Goal: Download file/media: Obtain a digital file from the website

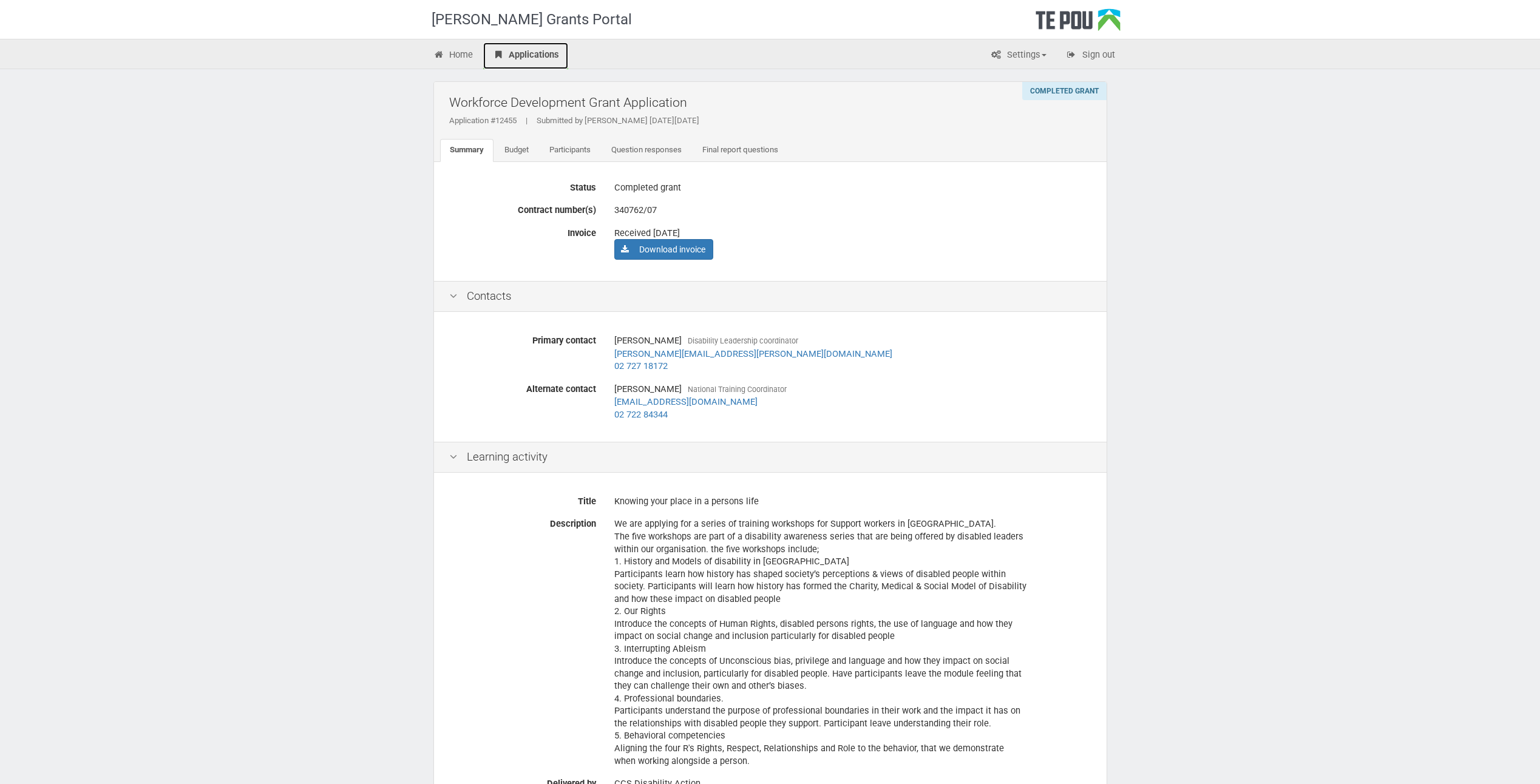
click at [520, 54] on link "Applications" at bounding box center [526, 56] width 85 height 26
click at [452, 51] on link "Home" at bounding box center [454, 56] width 59 height 26
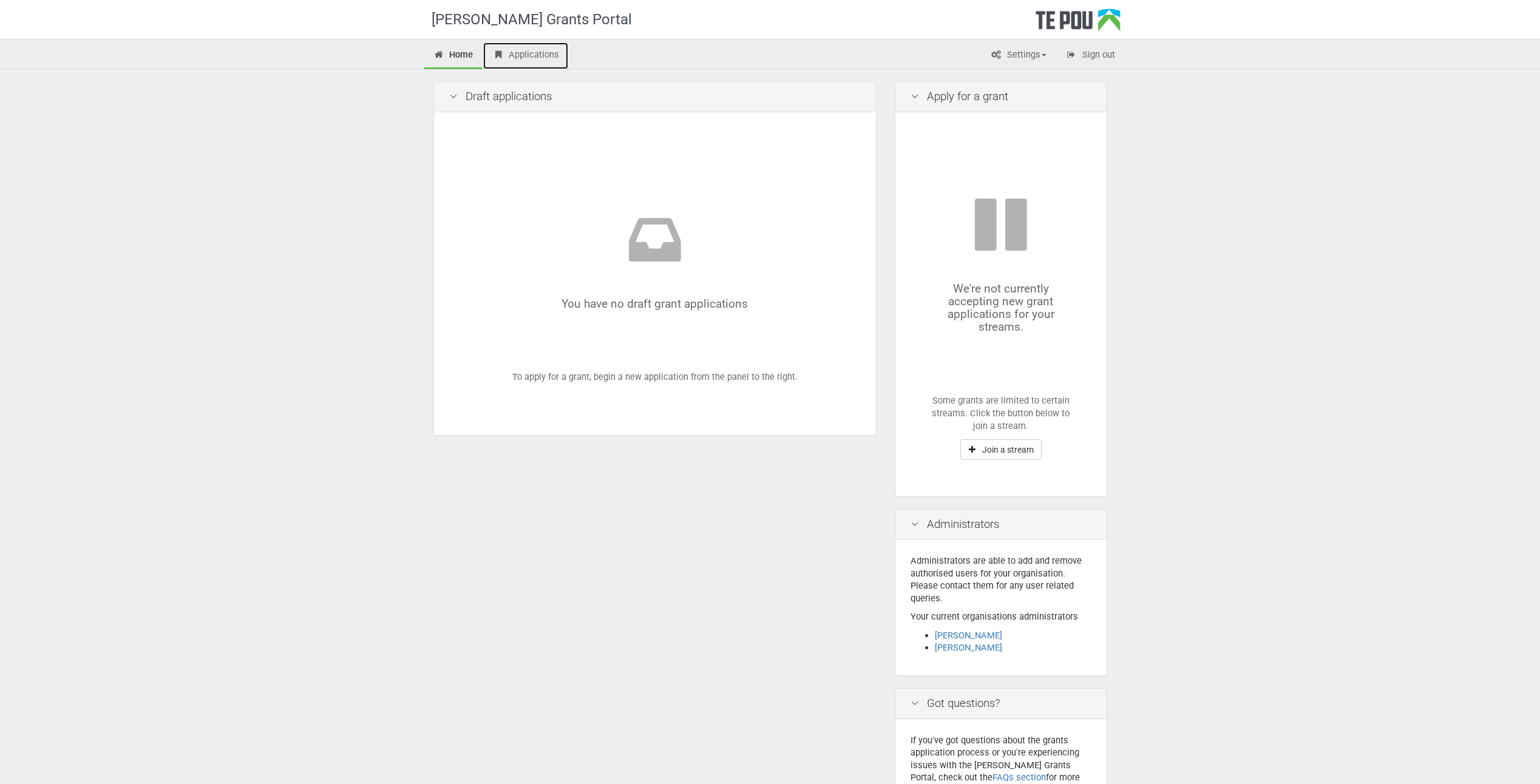
click at [528, 62] on link "Applications" at bounding box center [526, 56] width 85 height 26
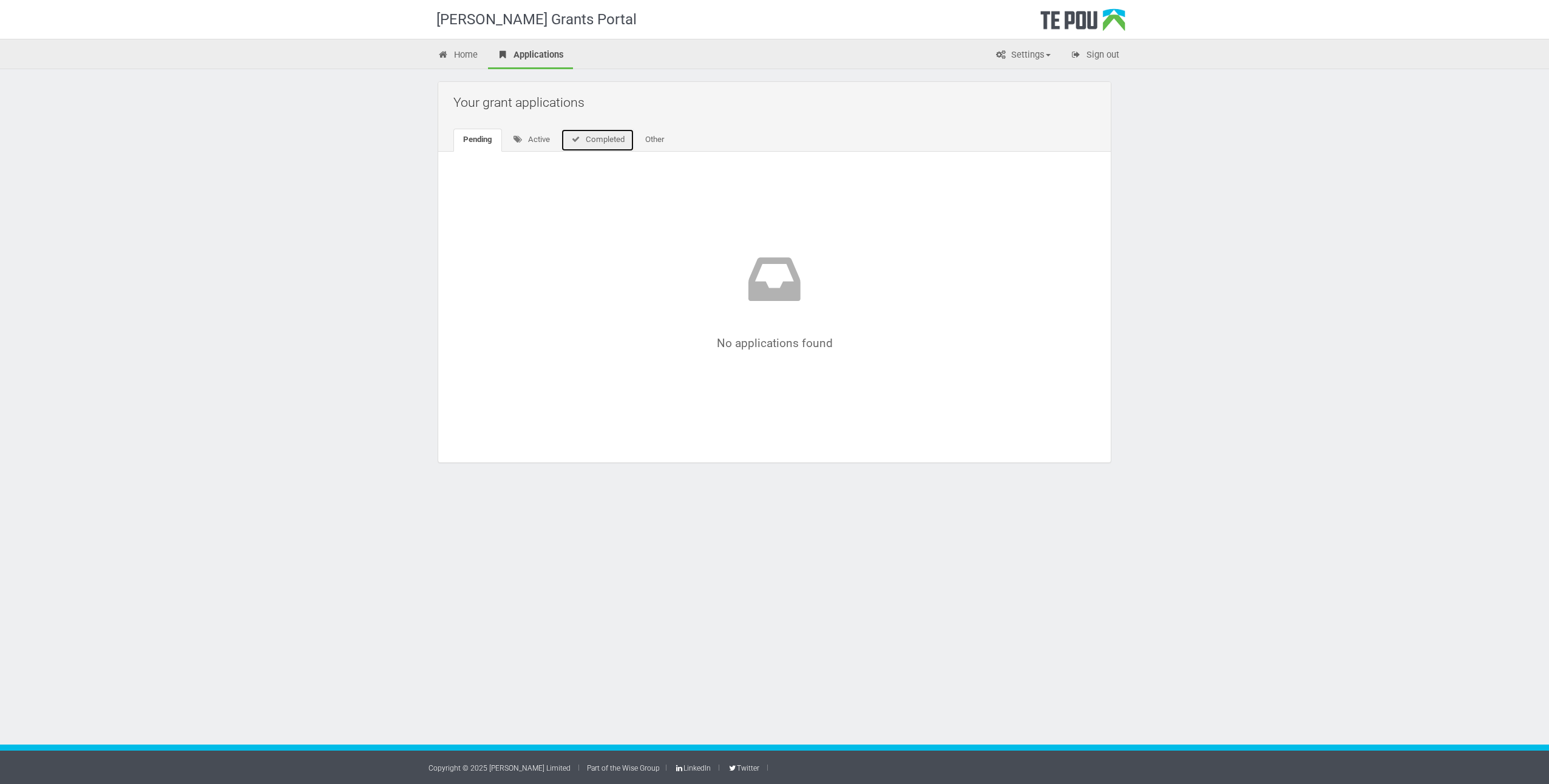
drag, startPoint x: 605, startPoint y: 140, endPoint x: 169, endPoint y: 278, distance: 457.3
click at [604, 140] on link "Completed" at bounding box center [597, 140] width 73 height 23
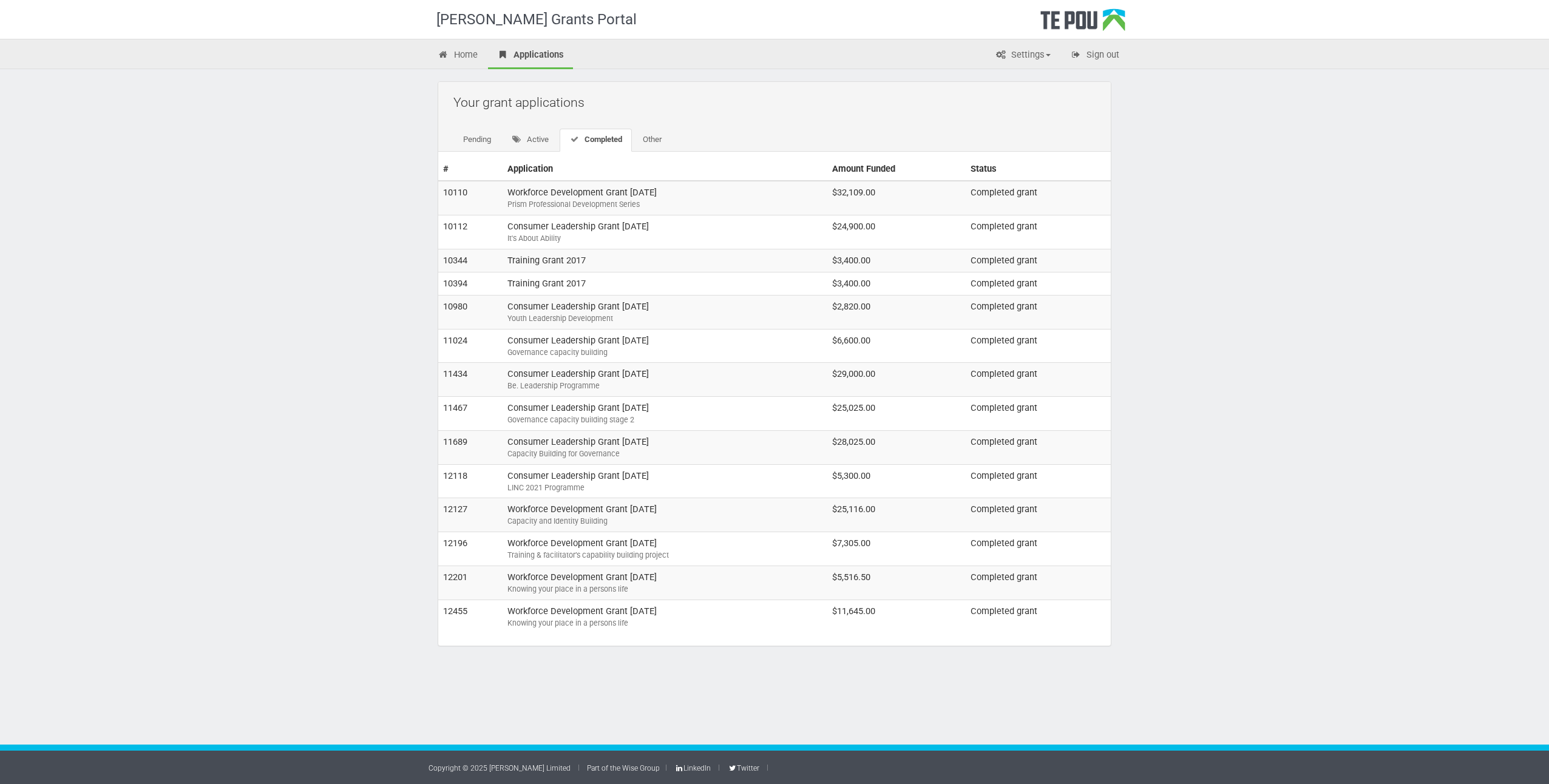
drag, startPoint x: 661, startPoint y: 474, endPoint x: 1157, endPoint y: 358, distance: 509.4
click at [1326, 281] on div "Te Pou Grants Portal Home Applications Settings Profile My account FAQs Sign ou…" at bounding box center [774, 392] width 1549 height 784
drag, startPoint x: 454, startPoint y: 476, endPoint x: 1175, endPoint y: 274, distance: 748.8
click at [1199, 259] on div "Te Pou Grants Portal Home Applications Settings Profile My account FAQs Sign ou…" at bounding box center [774, 392] width 1549 height 784
click at [543, 472] on td "Consumer Leadership Grant March 2021 LINC 2021 Programme" at bounding box center [665, 481] width 325 height 34
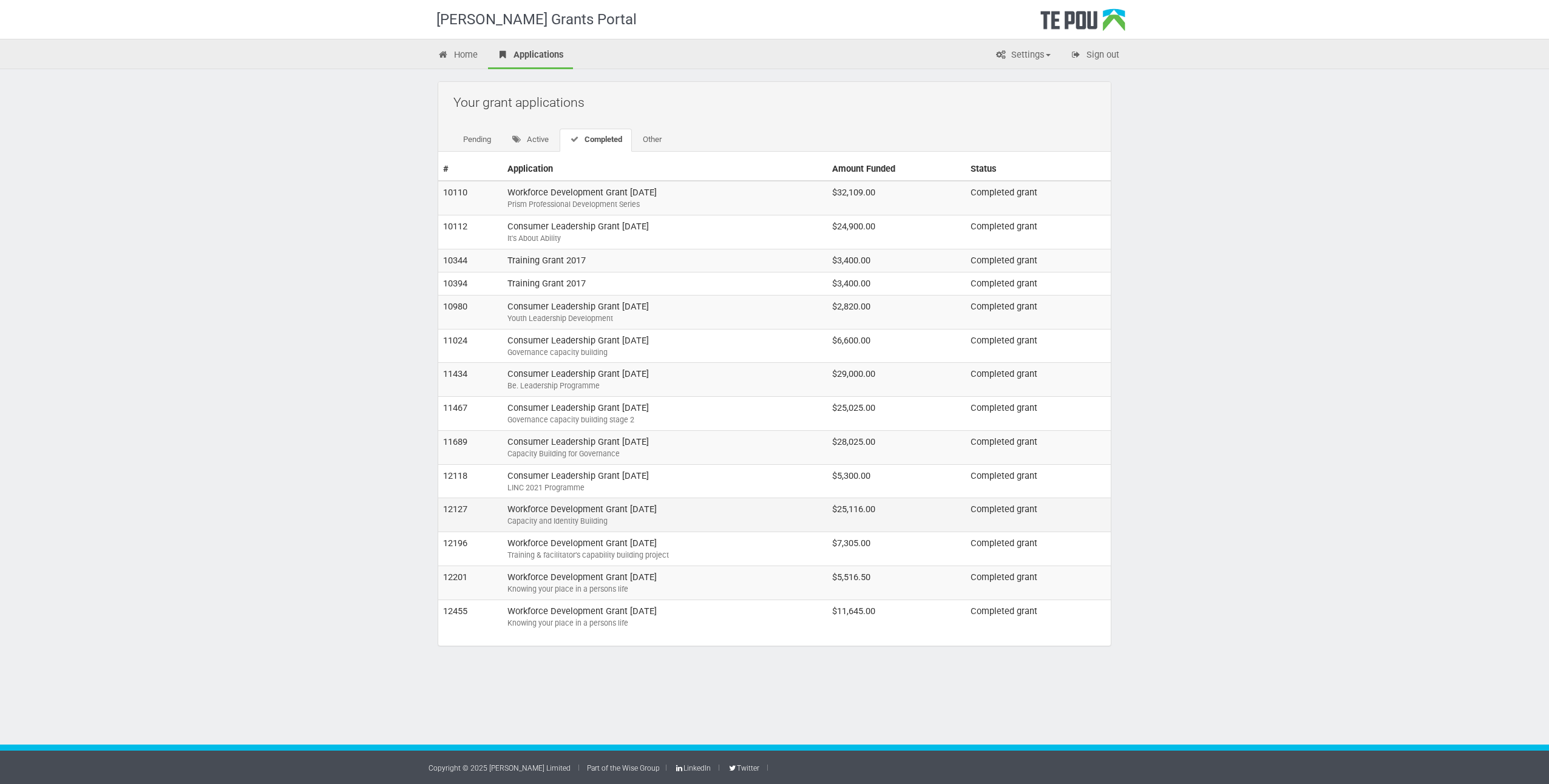
click at [570, 511] on td "Workforce Development Grant March 2021 Capacity and Identity Building" at bounding box center [665, 515] width 325 height 34
click at [589, 546] on td "Workforce Development Grant March 2021 Training & facilitator’s capability buil…" at bounding box center [665, 549] width 325 height 34
drag, startPoint x: 585, startPoint y: 575, endPoint x: 578, endPoint y: 613, distance: 38.6
click at [585, 576] on td "Workforce Development Grant March 2021 Knowing your place in a persons life" at bounding box center [665, 583] width 325 height 34
click at [578, 610] on td "Workforce Development Grant September 2021 Knowing your place in a persons life" at bounding box center [665, 616] width 325 height 34
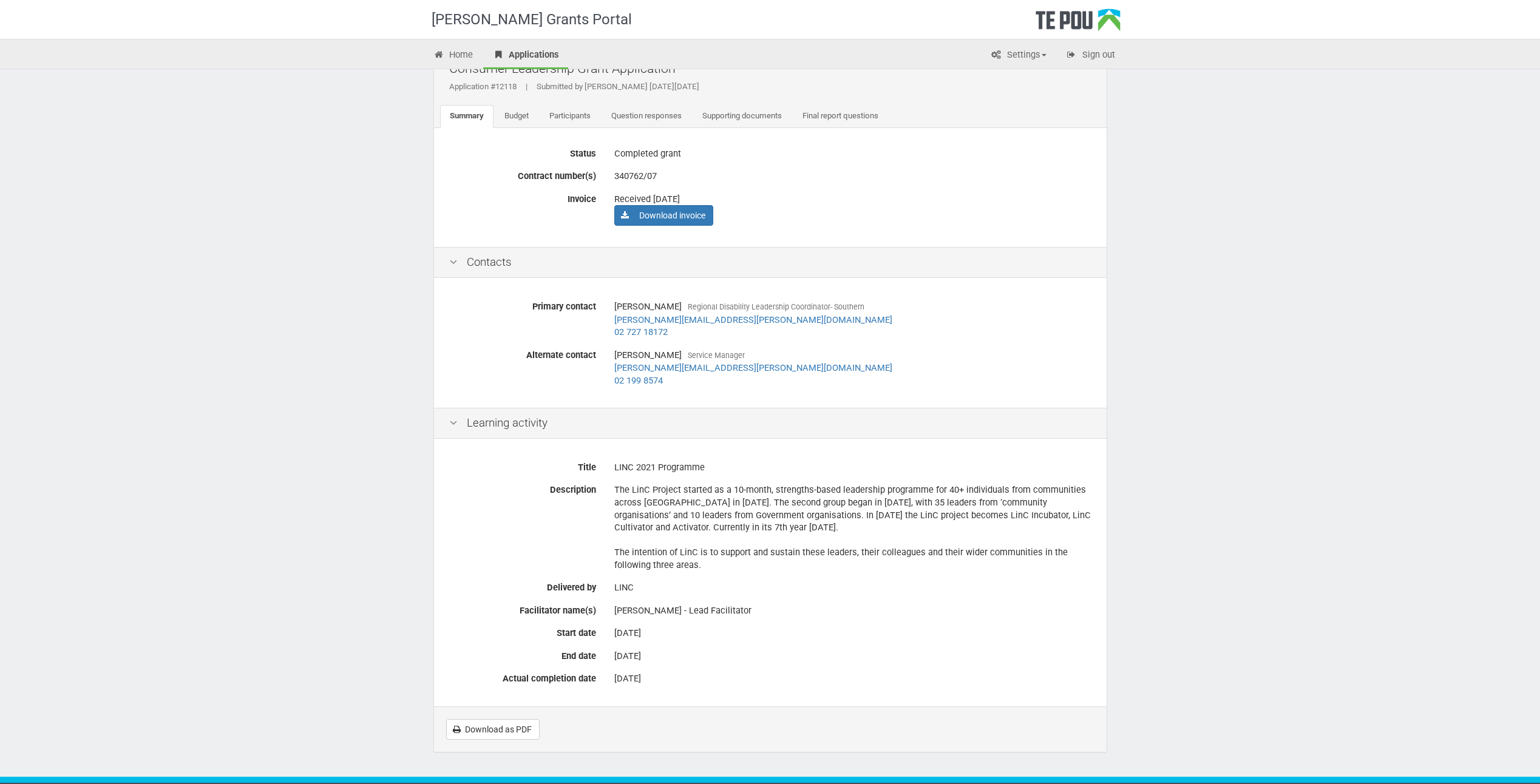
scroll to position [66, 0]
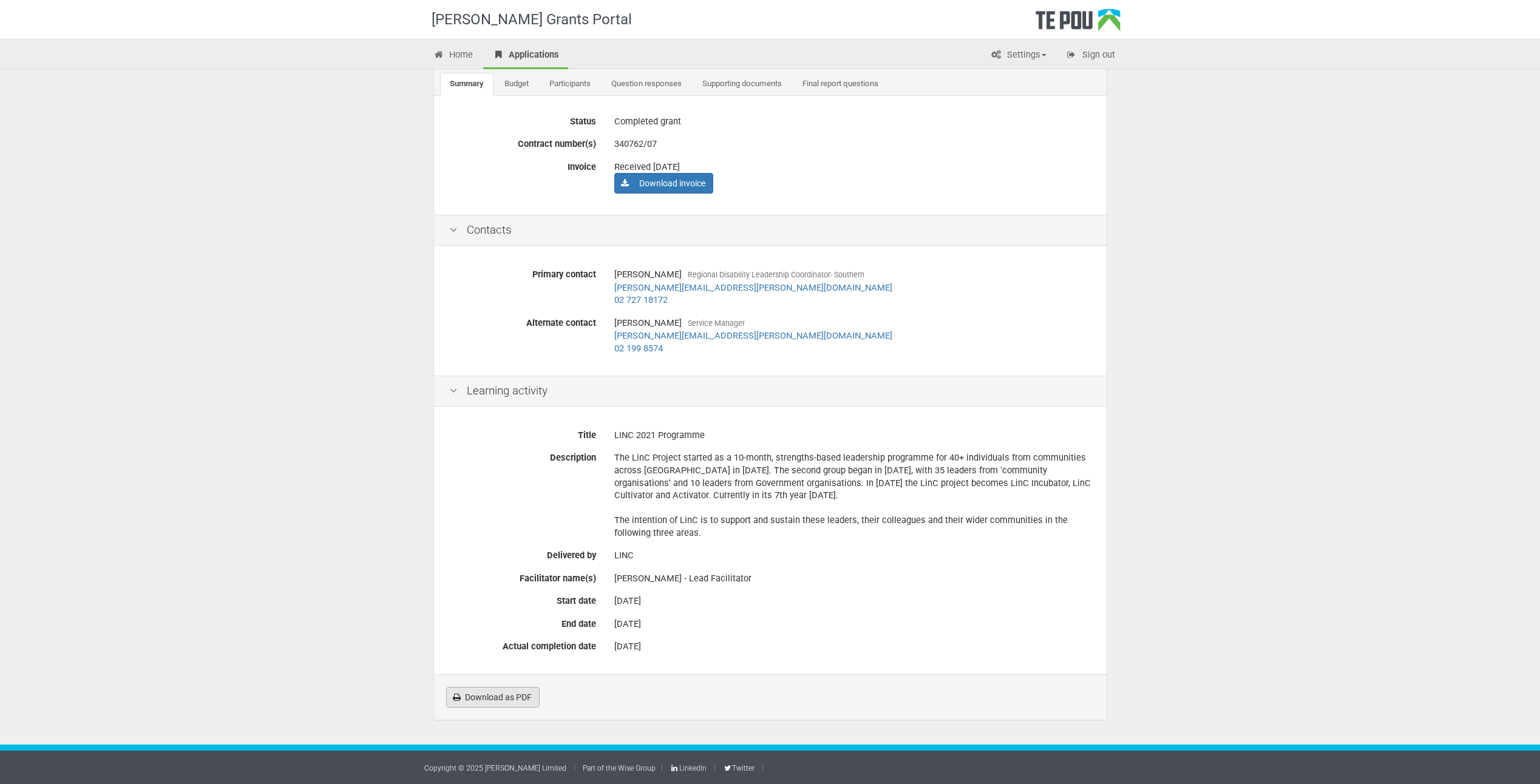
drag, startPoint x: 495, startPoint y: 696, endPoint x: 477, endPoint y: 770, distance: 76.2
click at [495, 698] on link "Download as PDF" at bounding box center [493, 698] width 94 height 21
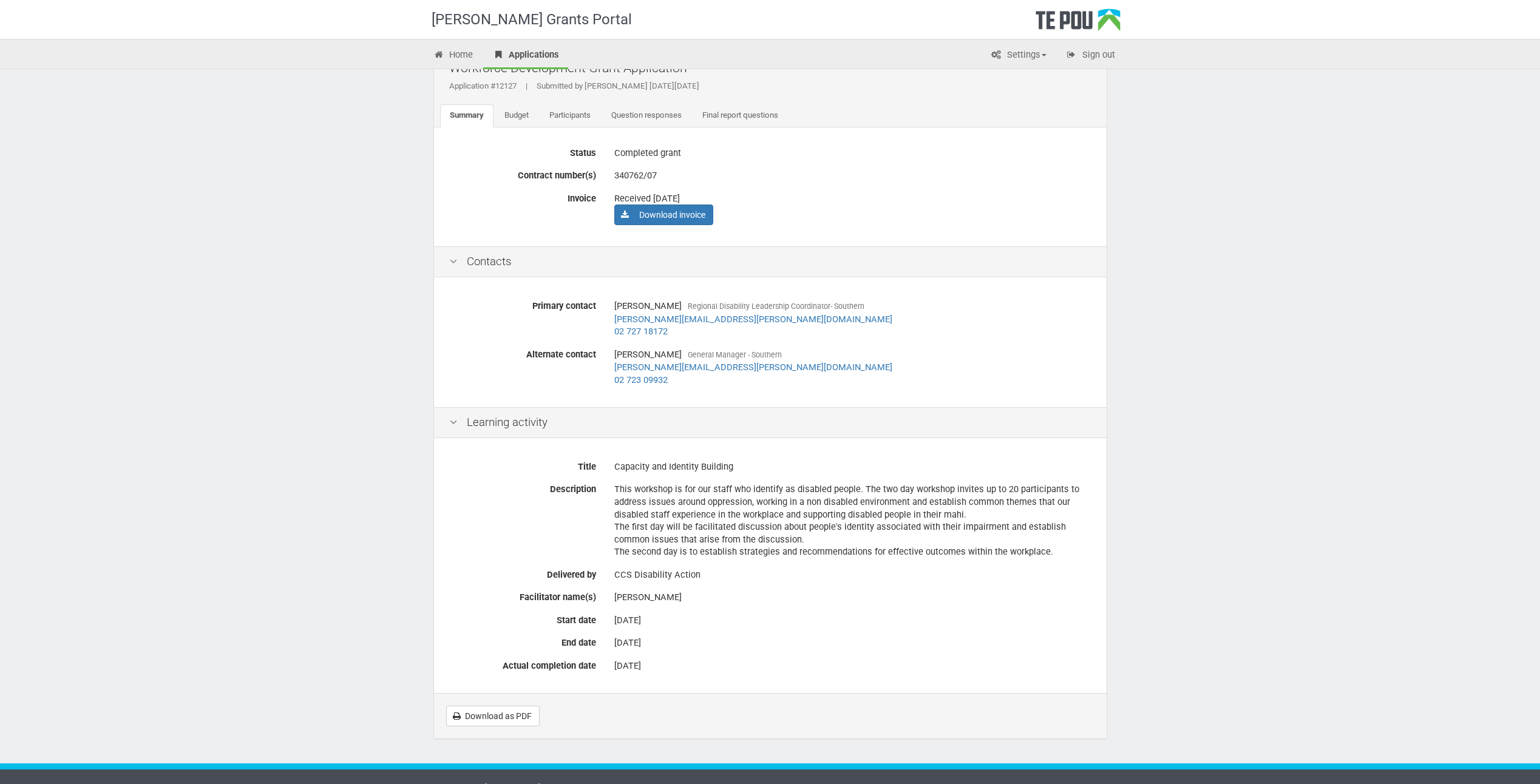
scroll to position [53, 0]
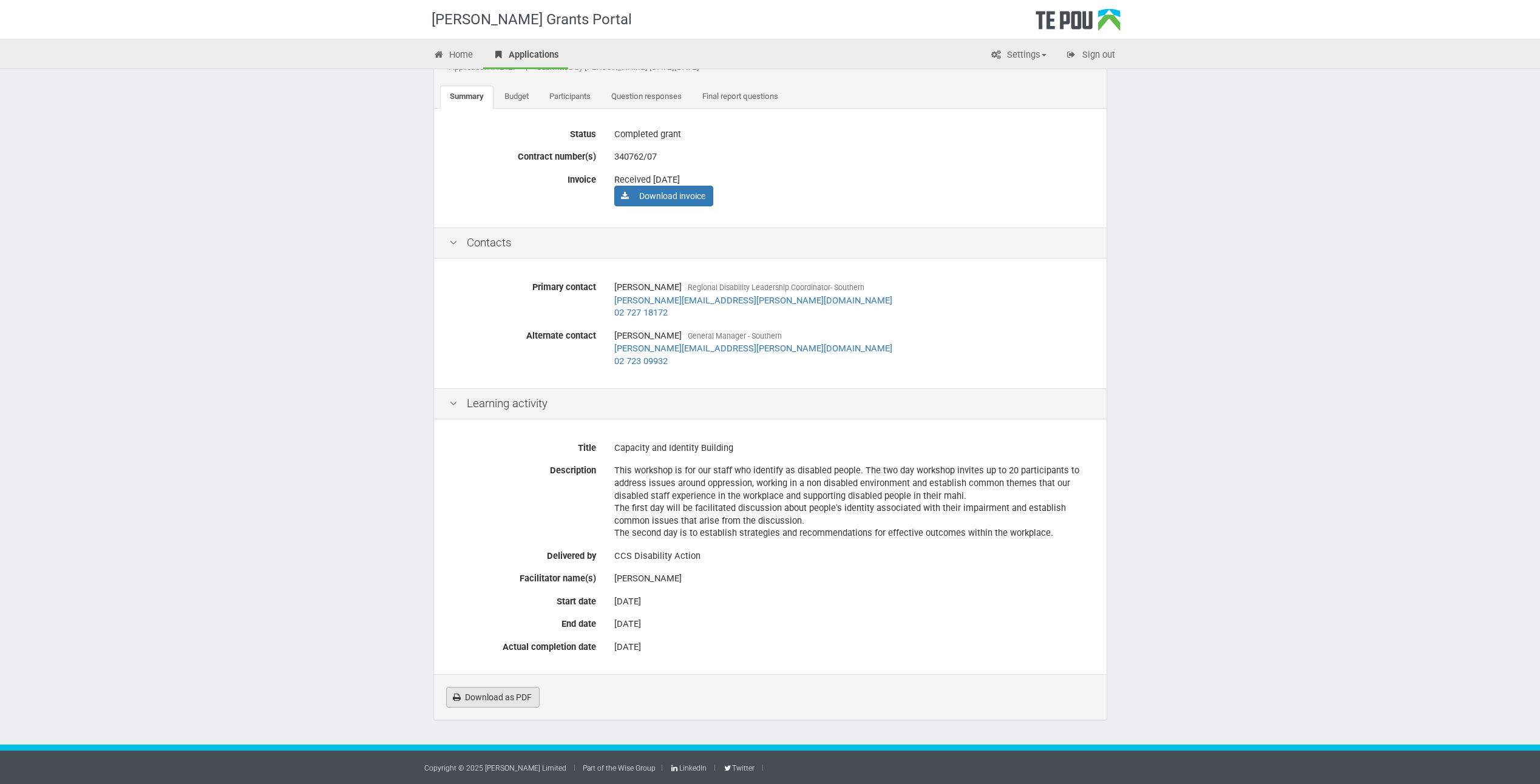
click at [484, 690] on link "Download as PDF" at bounding box center [493, 698] width 94 height 21
click at [1345, 185] on div "Te Pou Grants Portal Home Applications Settings Profile My account FAQs Sign ou…" at bounding box center [770, 365] width 1540 height 837
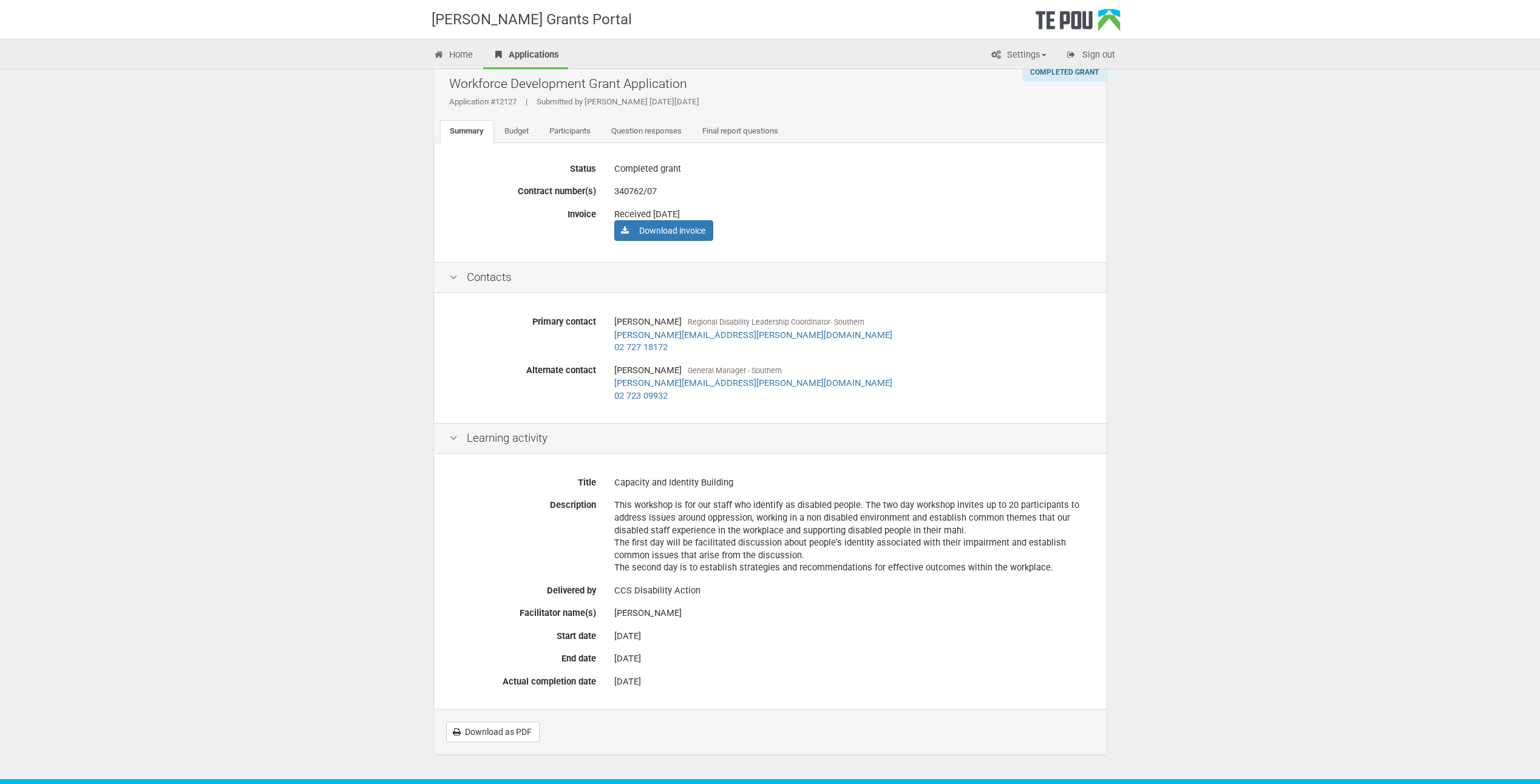
scroll to position [0, 0]
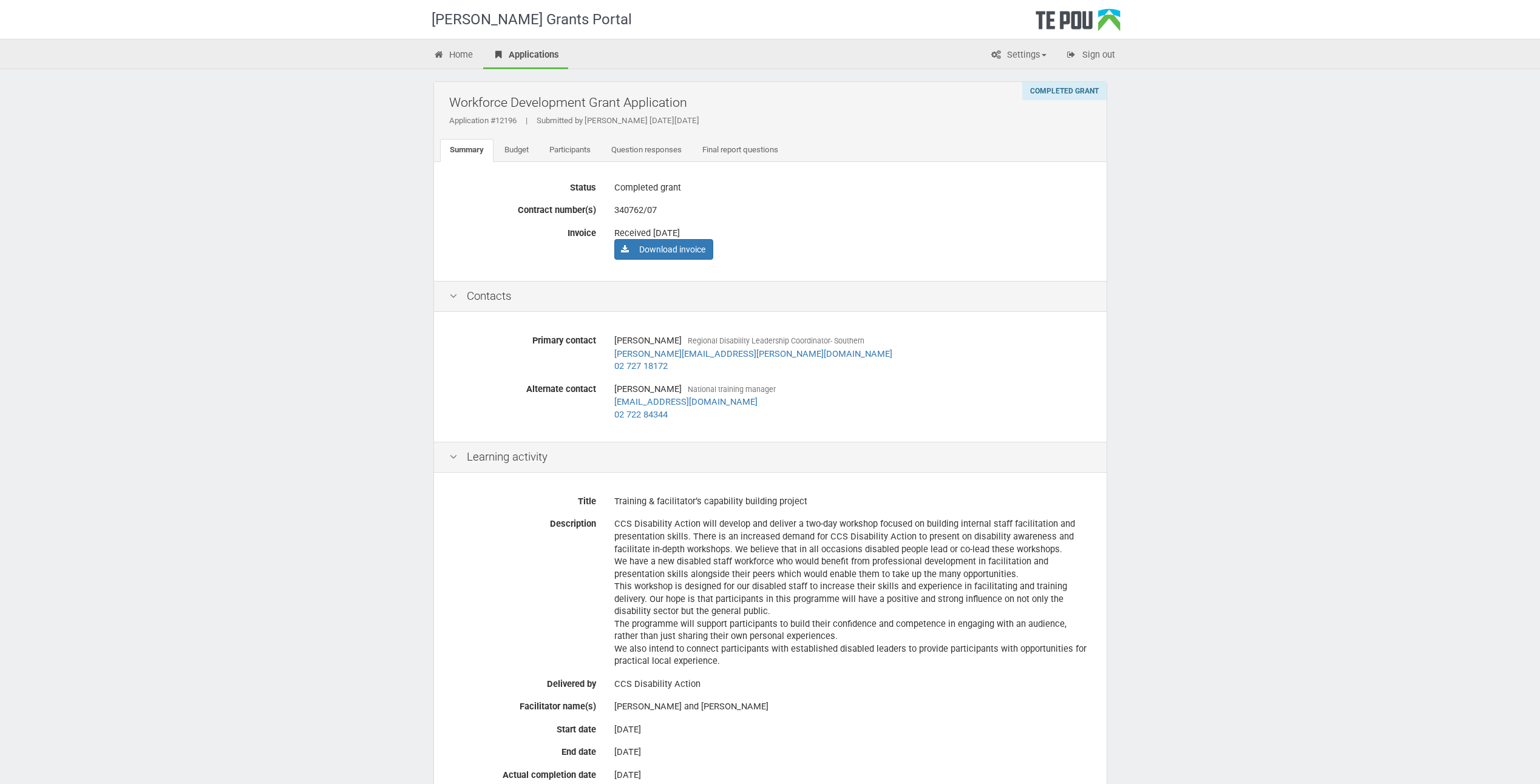
scroll to position [128, 0]
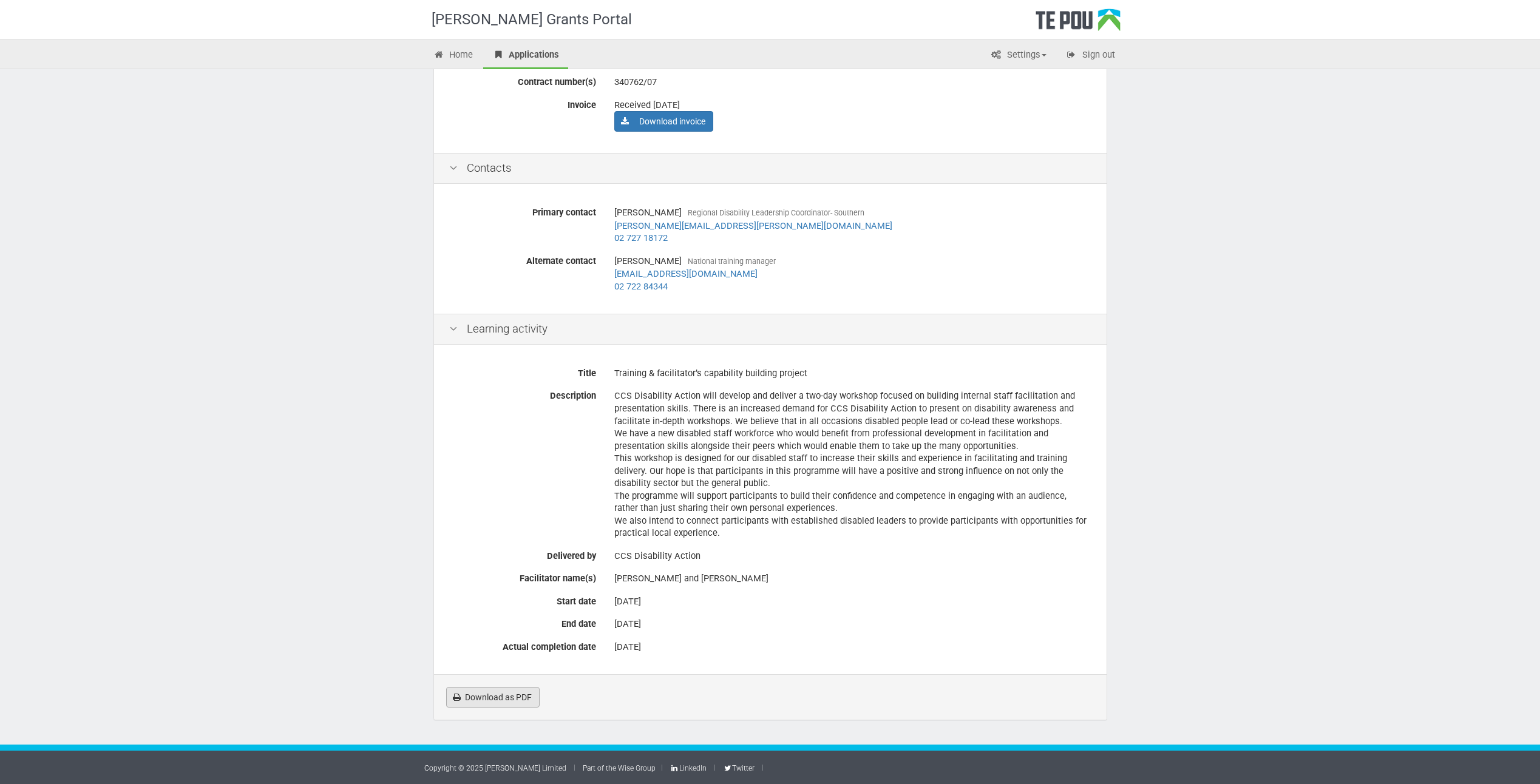
click at [509, 705] on link "Download as PDF" at bounding box center [493, 698] width 94 height 21
click at [1250, 199] on div "[PERSON_NAME] Grants Portal Home Applications Settings Profile My account FAQs …" at bounding box center [770, 328] width 1540 height 912
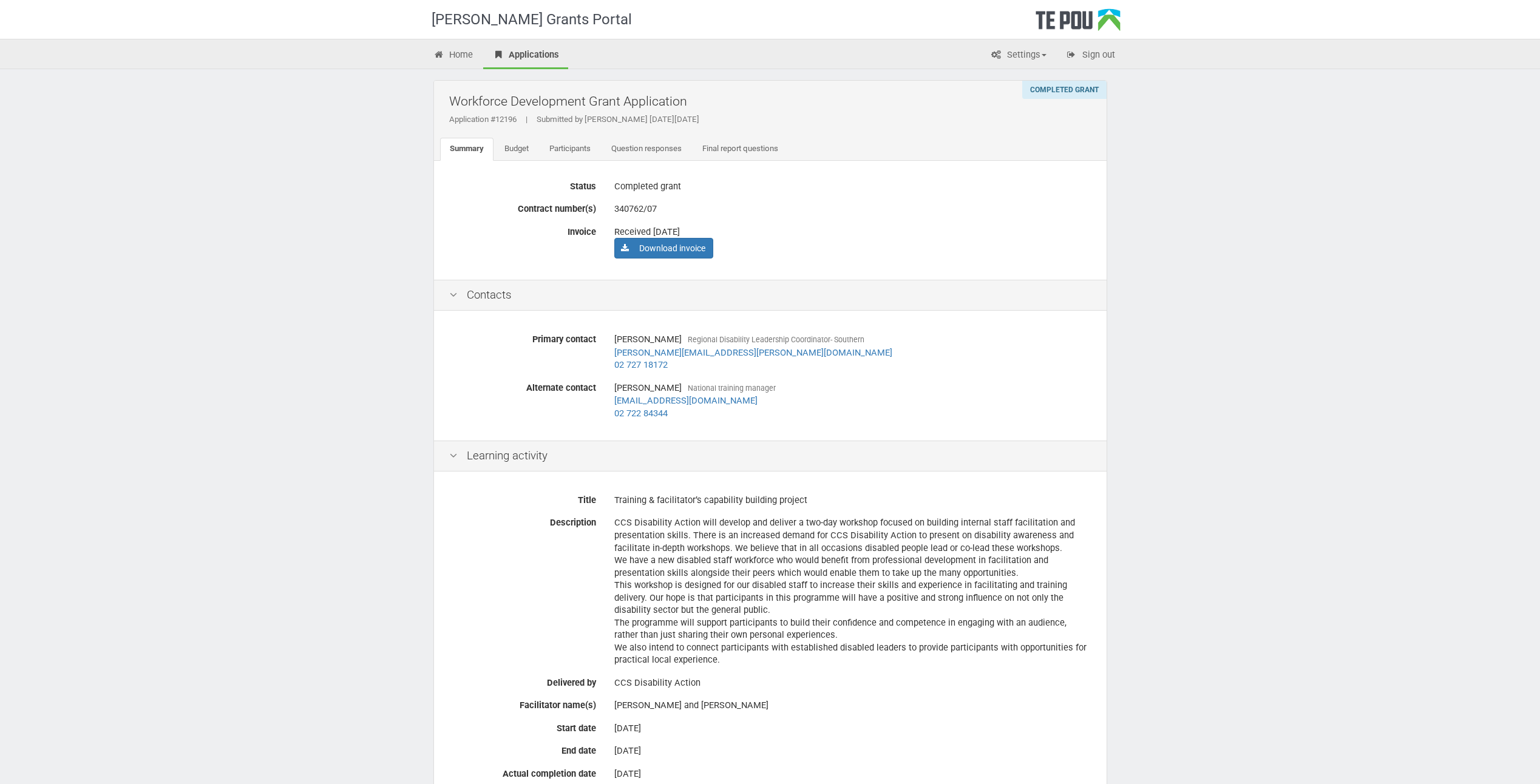
scroll to position [0, 0]
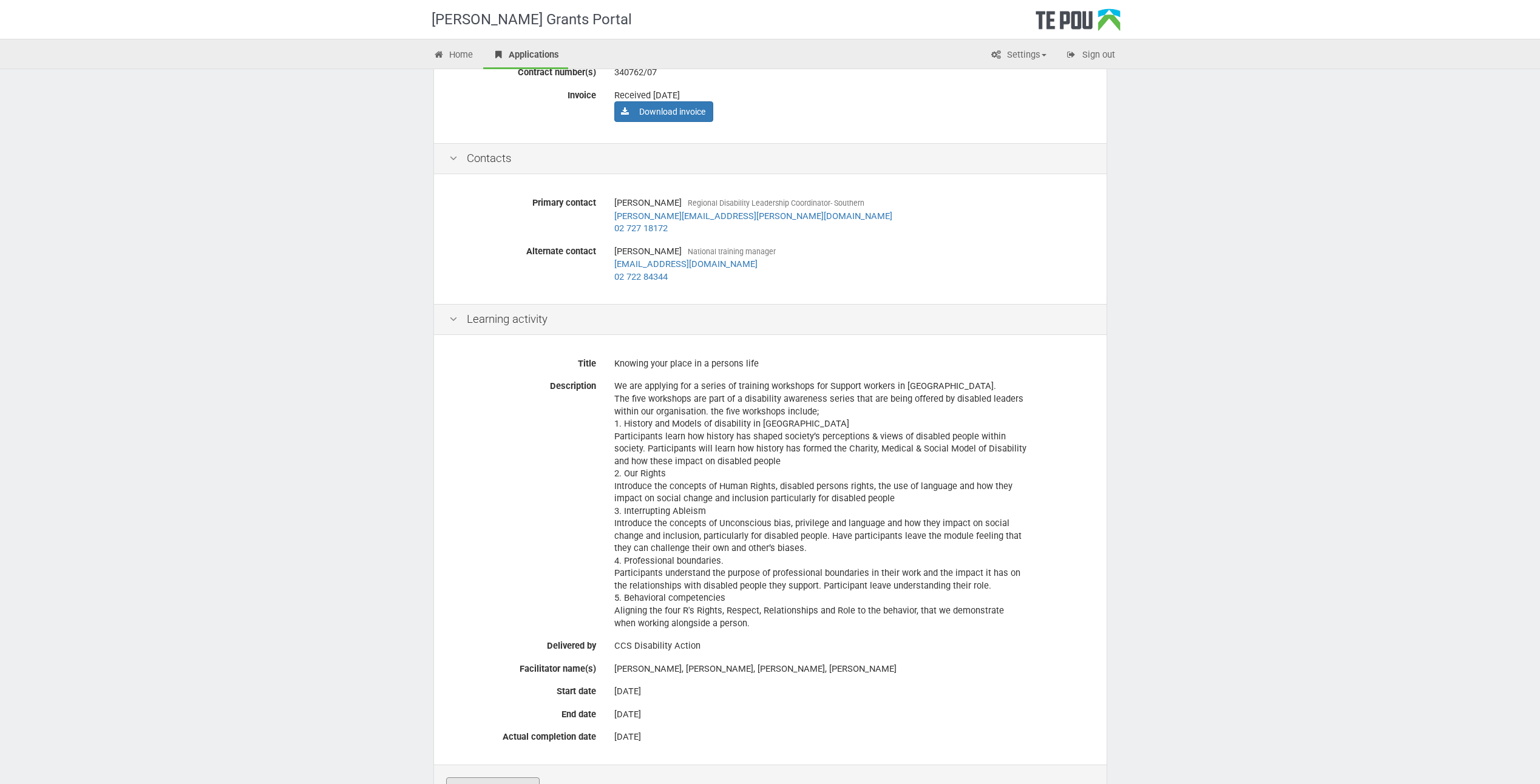
scroll to position [228, 0]
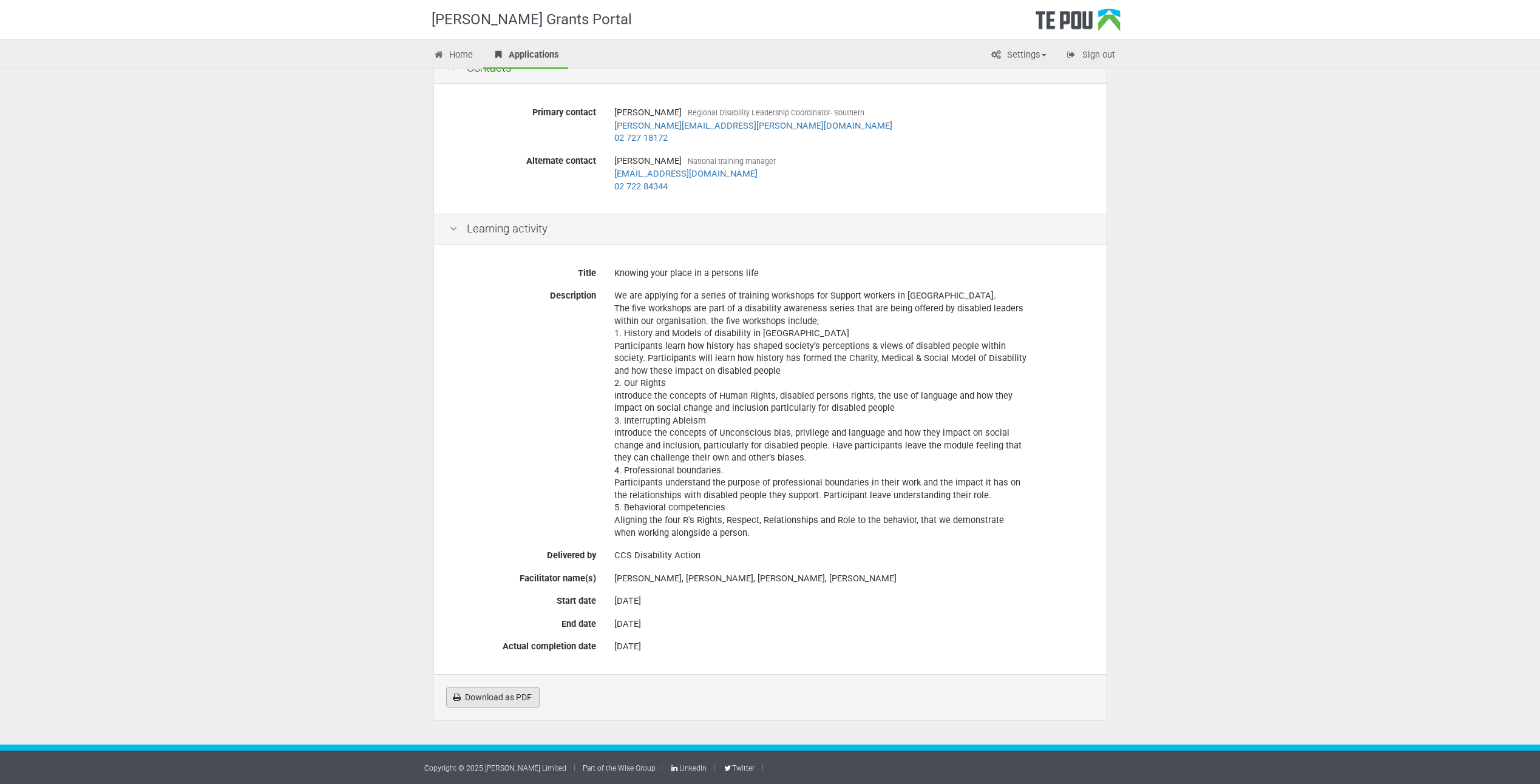
click at [509, 700] on link "Download as PDF" at bounding box center [493, 698] width 94 height 21
click at [502, 698] on link "Download as PDF" at bounding box center [493, 698] width 94 height 21
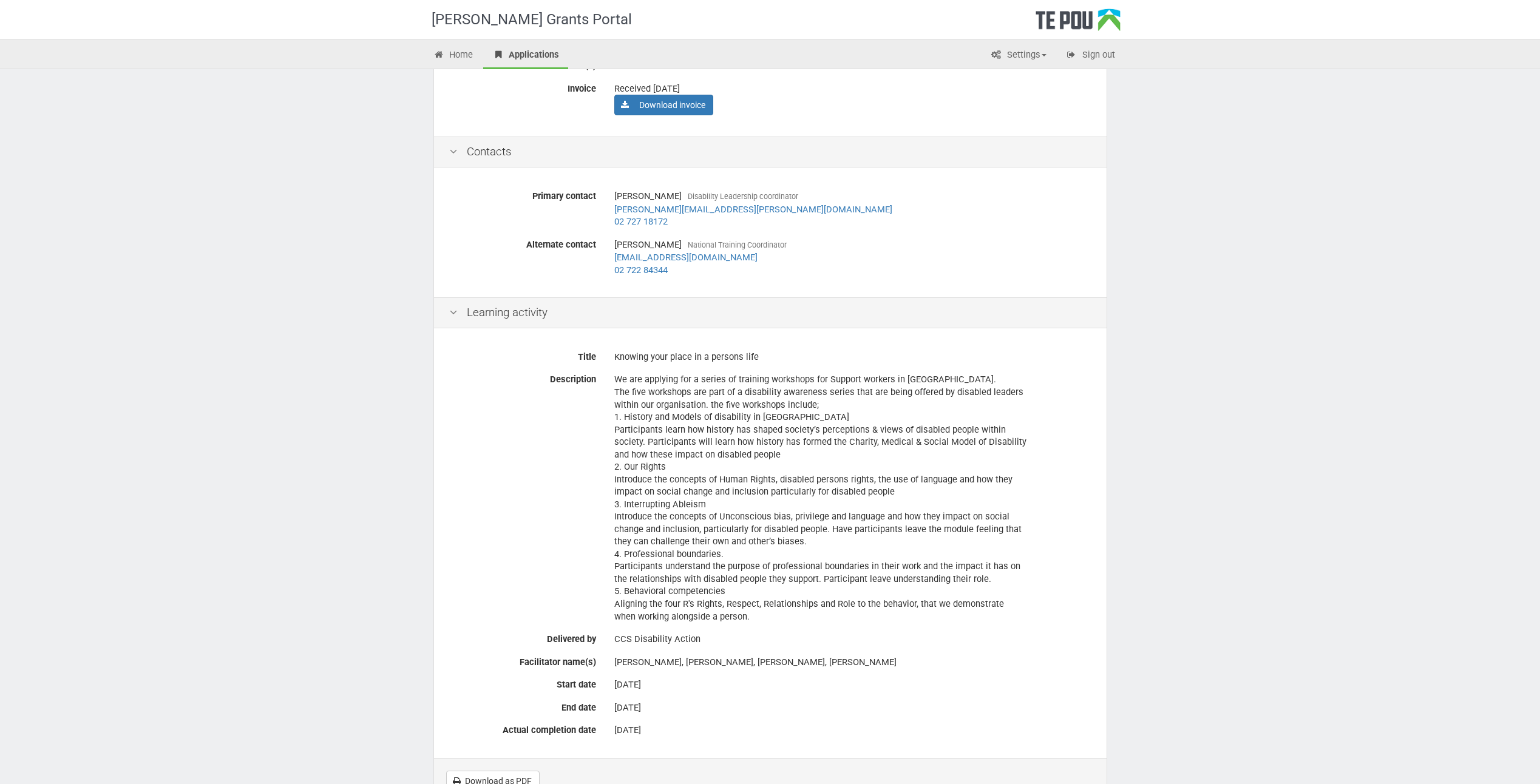
scroll to position [228, 0]
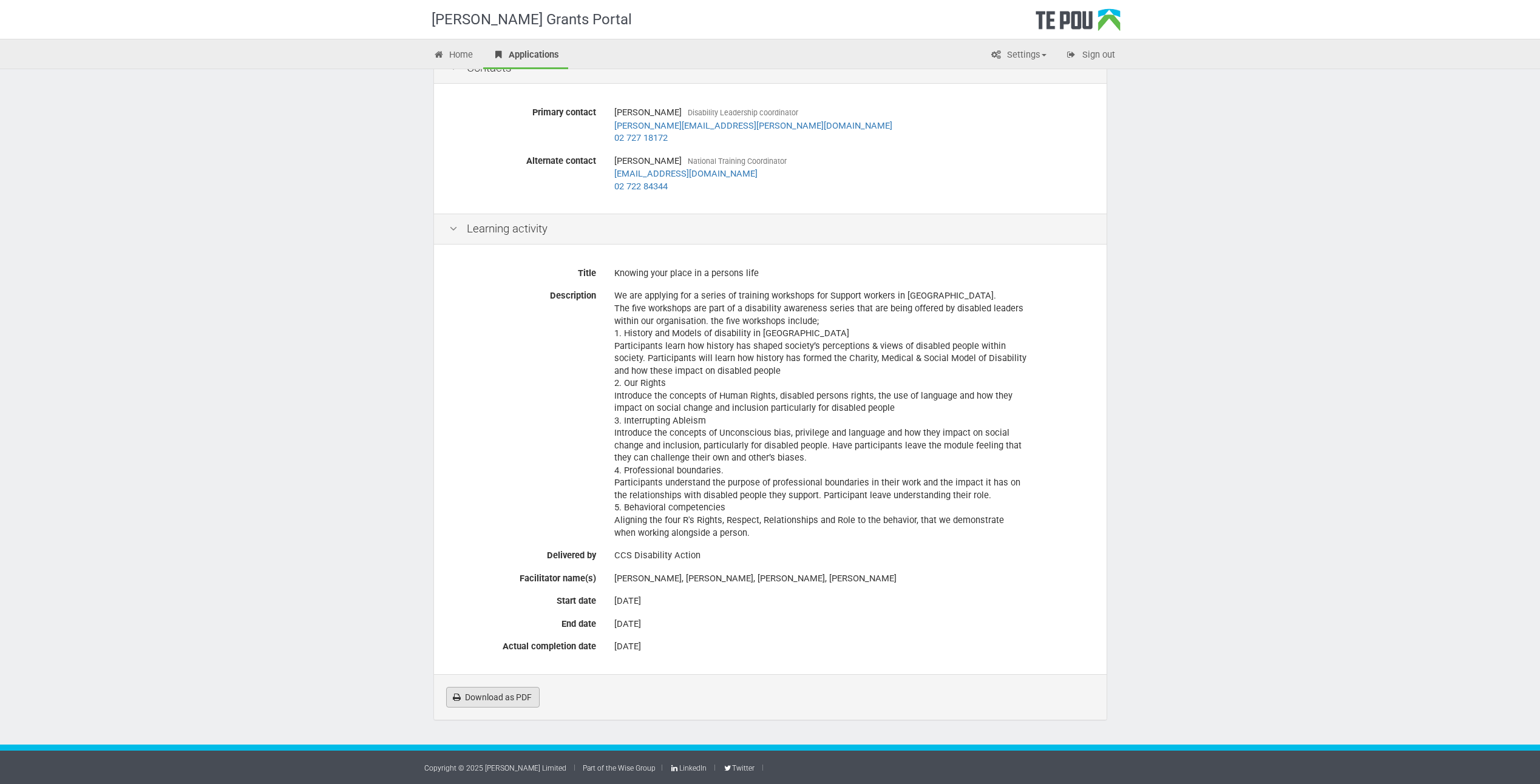
click at [503, 698] on link "Download as PDF" at bounding box center [493, 698] width 94 height 21
drag, startPoint x: 1278, startPoint y: 139, endPoint x: 1242, endPoint y: 150, distance: 37.6
click at [1242, 150] on div "Te Pou Grants Portal Home Applications Settings Profile My account FAQs Sign ou…" at bounding box center [770, 278] width 1540 height 1012
click at [530, 56] on link "Applications" at bounding box center [526, 56] width 85 height 26
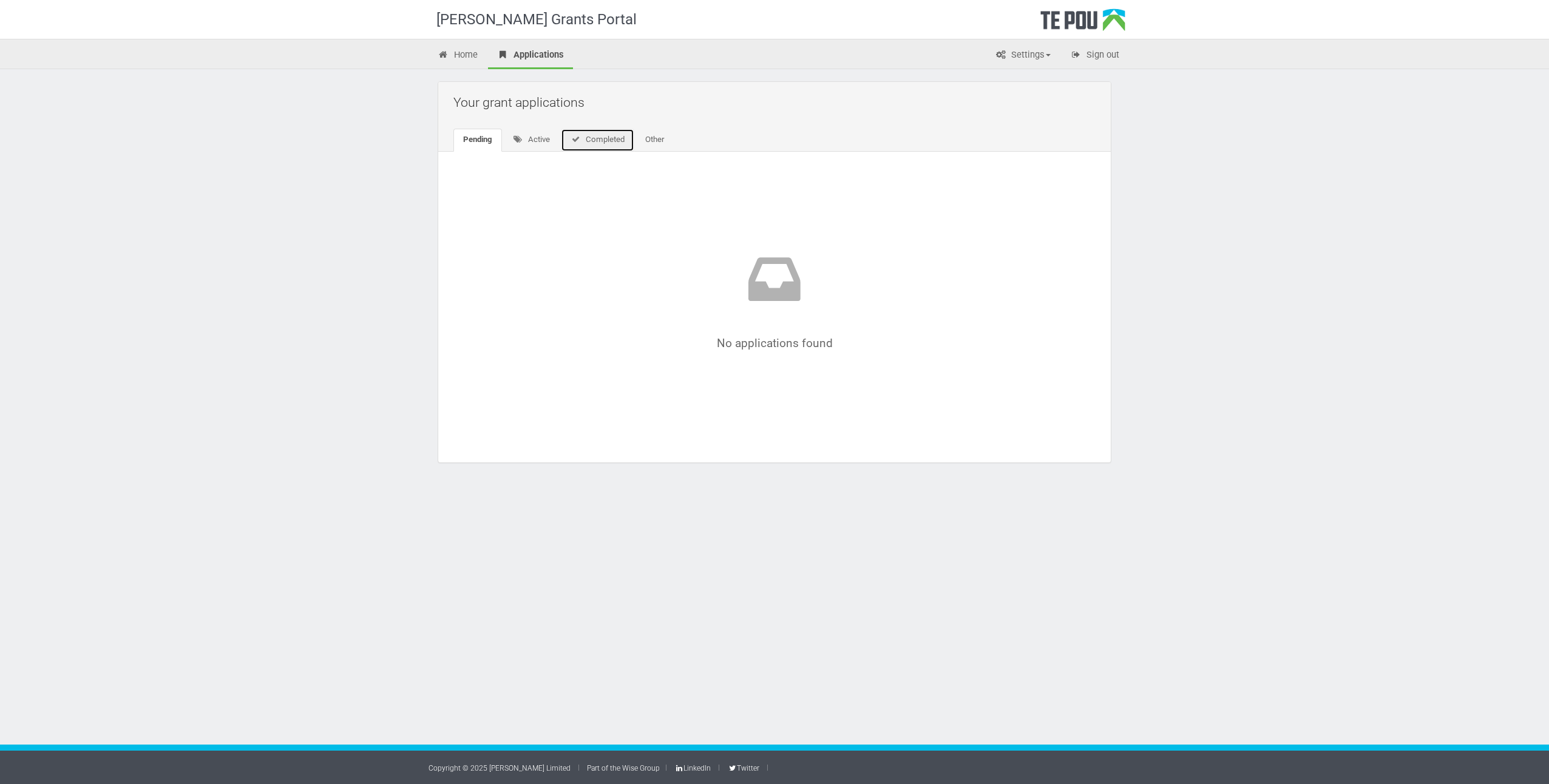
click at [600, 141] on link "Completed" at bounding box center [597, 140] width 73 height 23
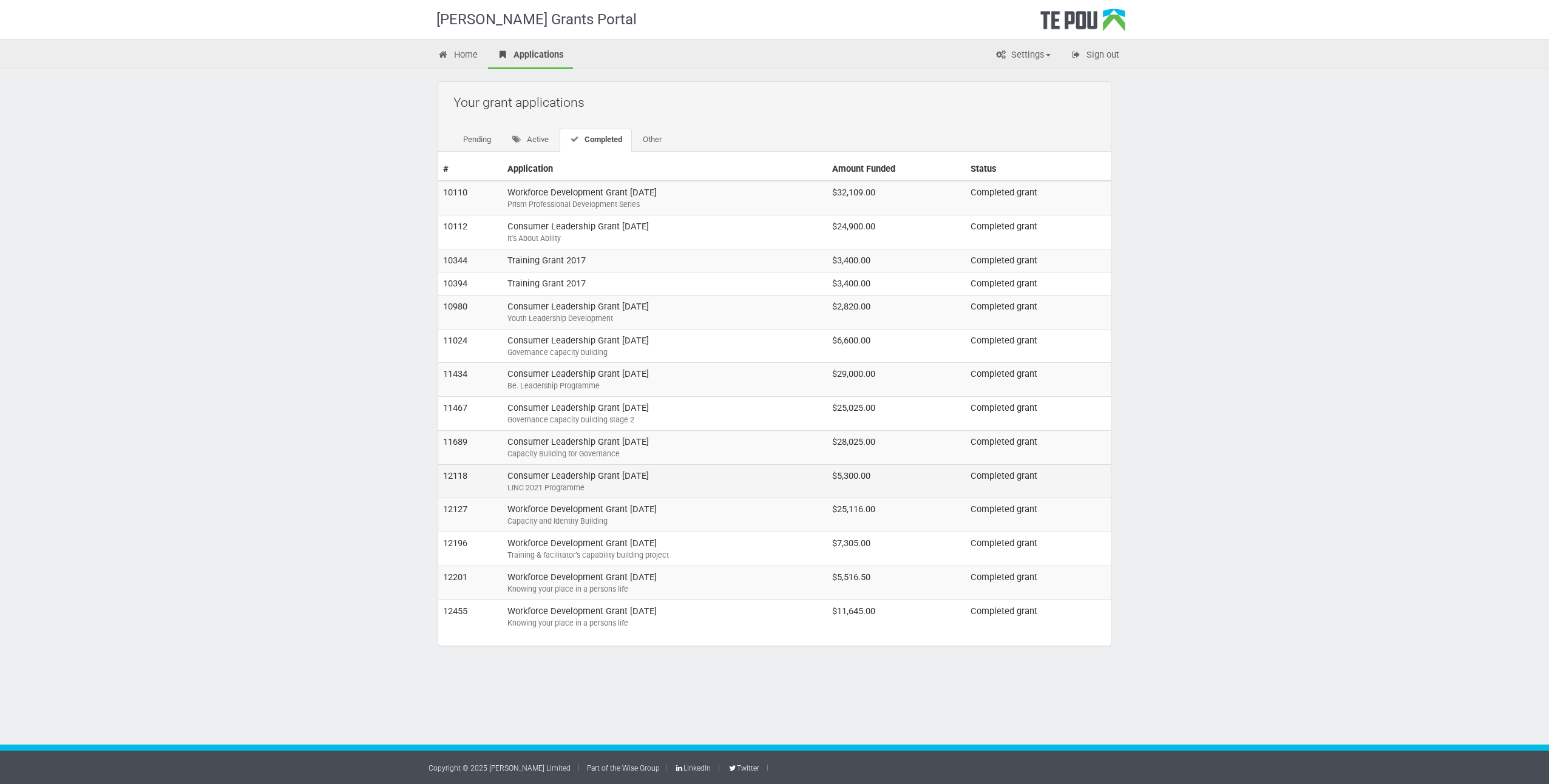
click at [650, 477] on td "Consumer Leadership Grant [DATE] LINC 2021 Programme" at bounding box center [665, 481] width 325 height 34
click at [590, 511] on td "Workforce Development Grant March 2021 Capacity and Identity Building" at bounding box center [665, 515] width 325 height 34
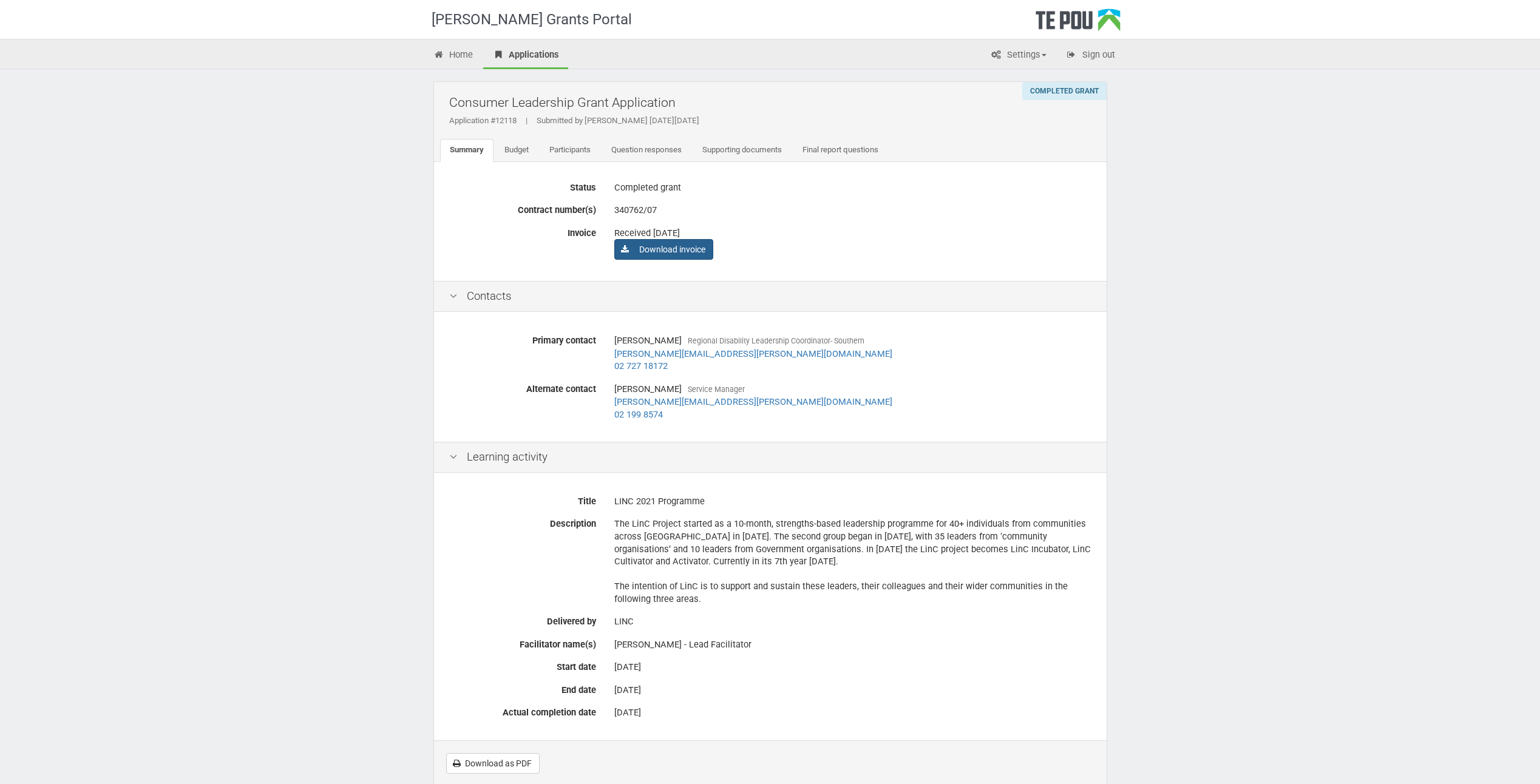
click at [655, 257] on link "Download invoice" at bounding box center [663, 249] width 99 height 21
click at [666, 252] on link "Download invoice" at bounding box center [663, 249] width 99 height 21
drag, startPoint x: 1368, startPoint y: 467, endPoint x: 1216, endPoint y: 429, distance: 156.7
click at [1367, 467] on div "Te Pou Grants Portal Home Applications Settings Profile My account FAQs Sign ou…" at bounding box center [770, 425] width 1540 height 850
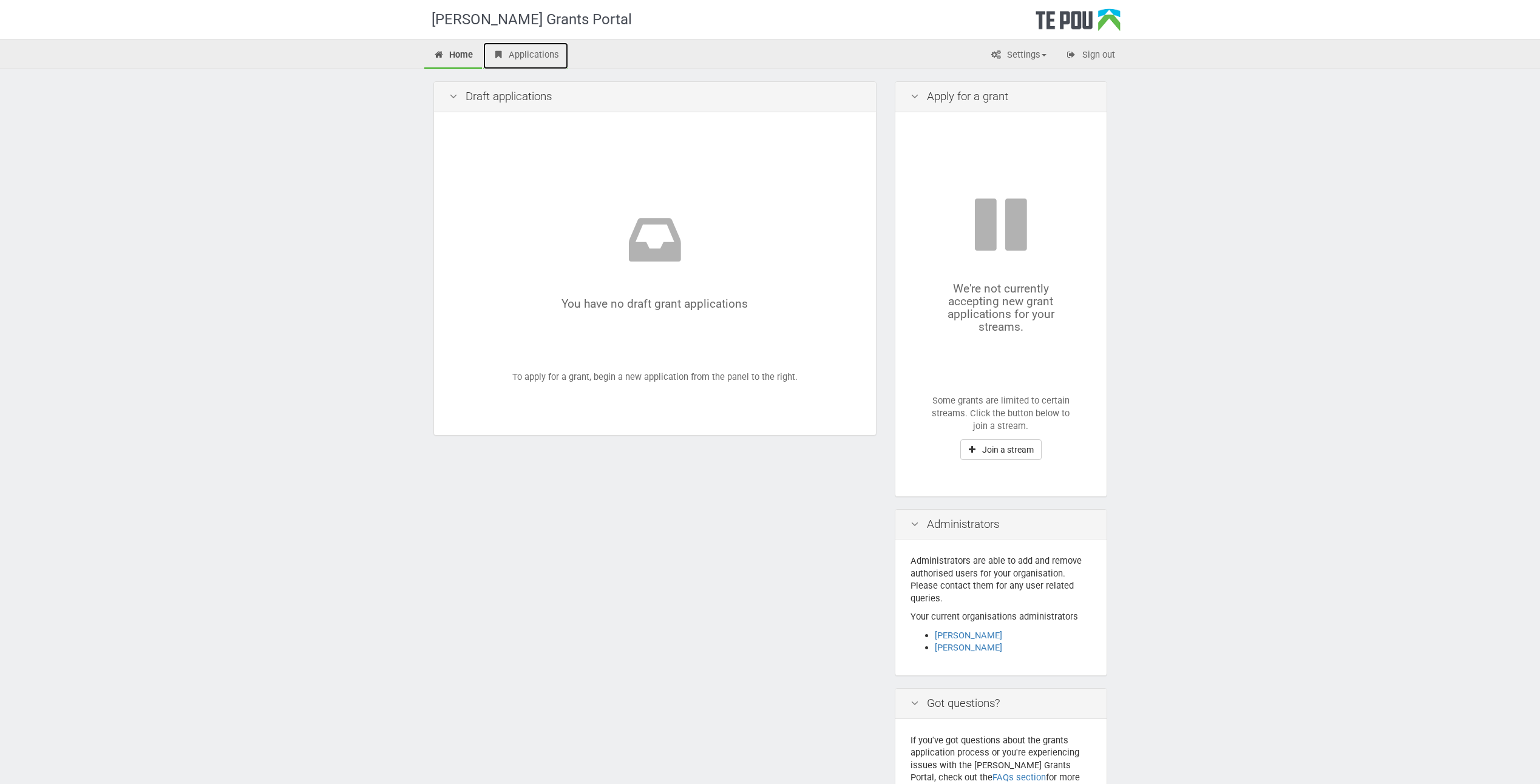
click at [542, 53] on link "Applications" at bounding box center [526, 56] width 85 height 26
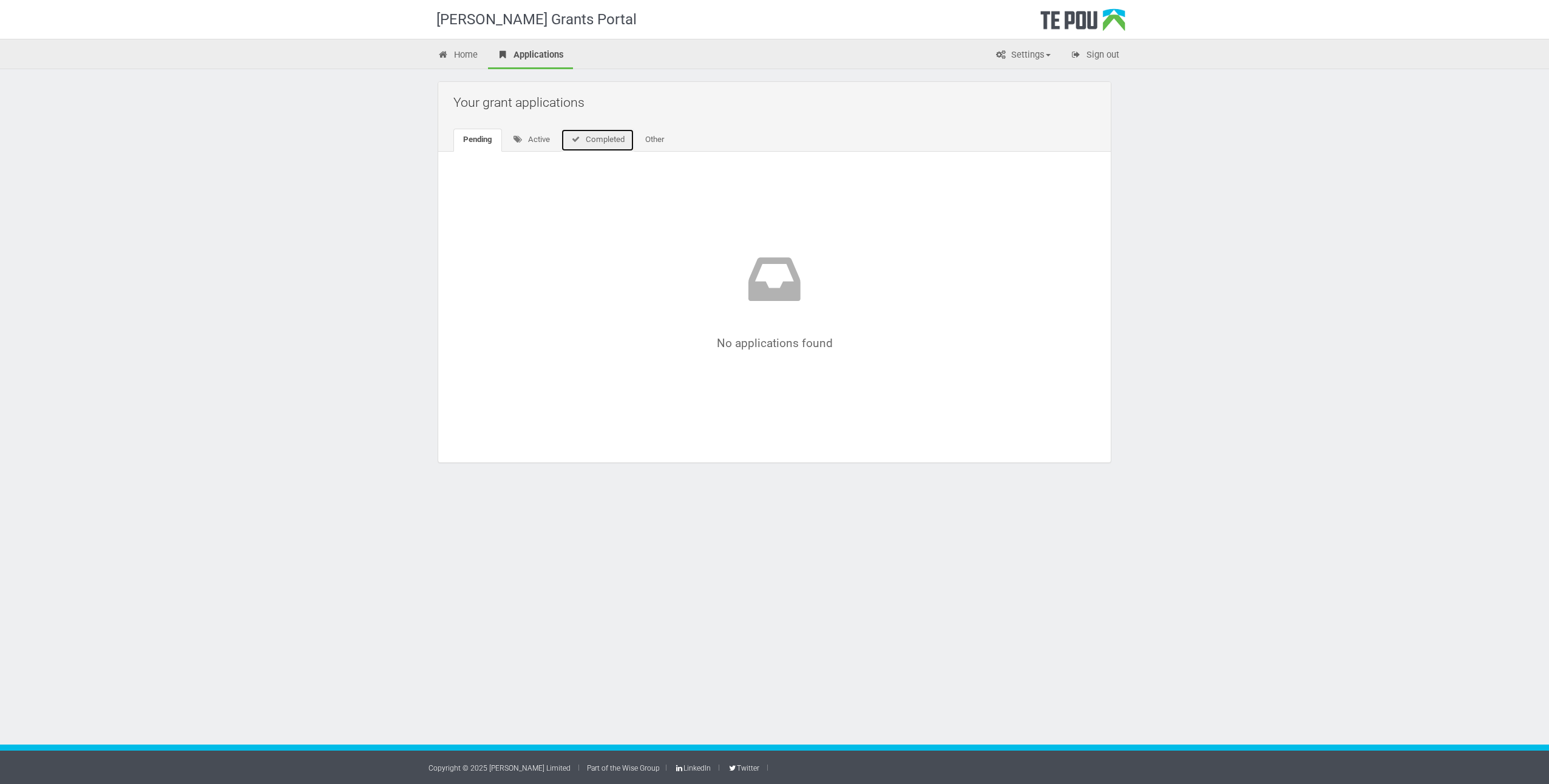
drag, startPoint x: 599, startPoint y: 133, endPoint x: 668, endPoint y: 239, distance: 126.5
click at [597, 132] on link "Completed" at bounding box center [597, 140] width 73 height 23
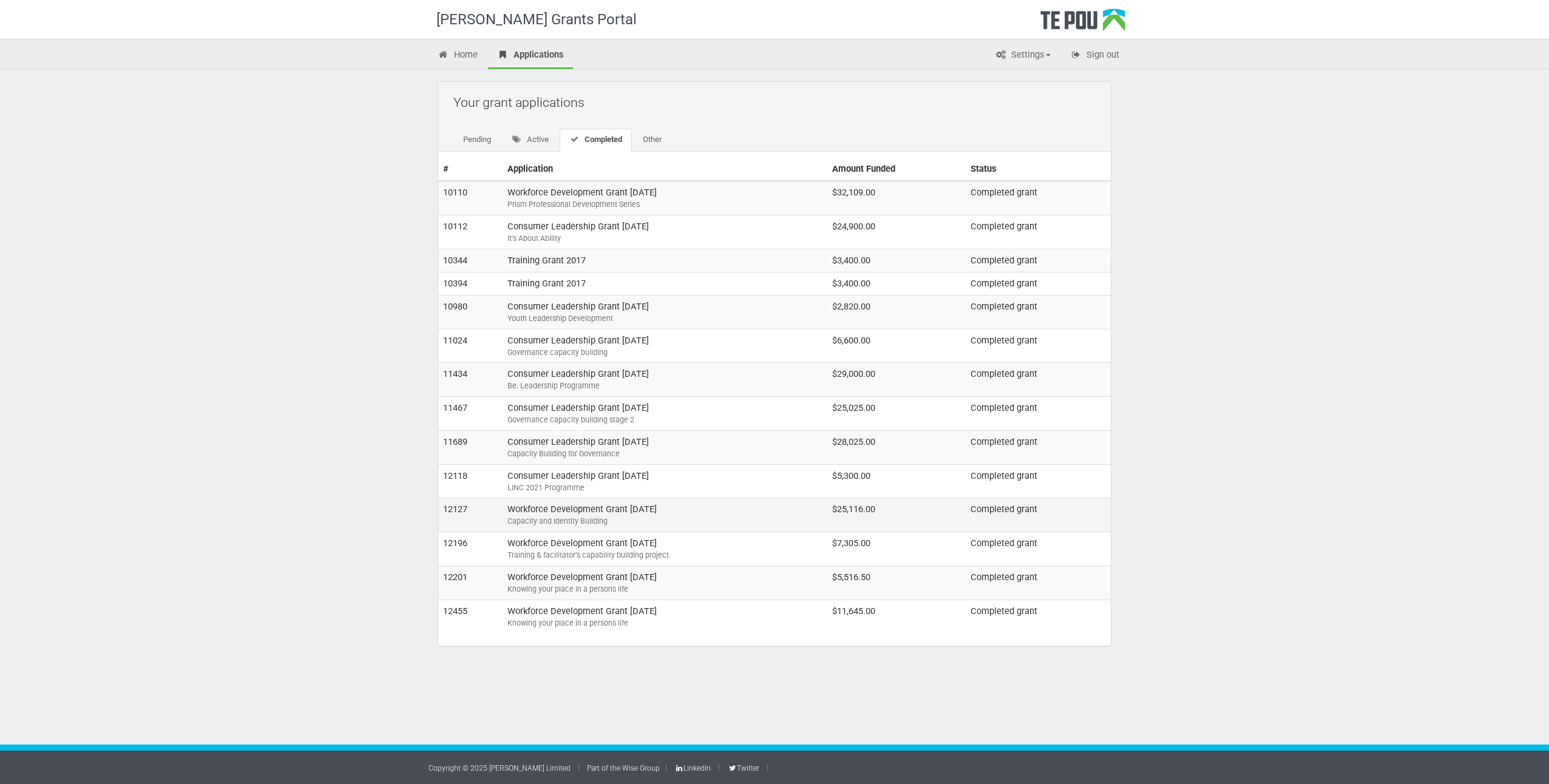
click at [563, 508] on td "Workforce Development Grant March 2021 Capacity and Identity Building" at bounding box center [665, 515] width 325 height 34
drag, startPoint x: 1359, startPoint y: 517, endPoint x: 1242, endPoint y: 623, distance: 157.9
click at [1358, 518] on div "Te Pou Grants Portal Home Applications Settings Profile My account FAQs Sign ou…" at bounding box center [774, 392] width 1549 height 784
click at [1137, 205] on div "Te Pou Grants Portal Home Applications Settings Profile My account FAQs Sign ou…" at bounding box center [774, 392] width 1549 height 784
click at [567, 544] on td "Workforce Development Grant March 2021 Training & facilitator’s capability buil…" at bounding box center [665, 549] width 325 height 34
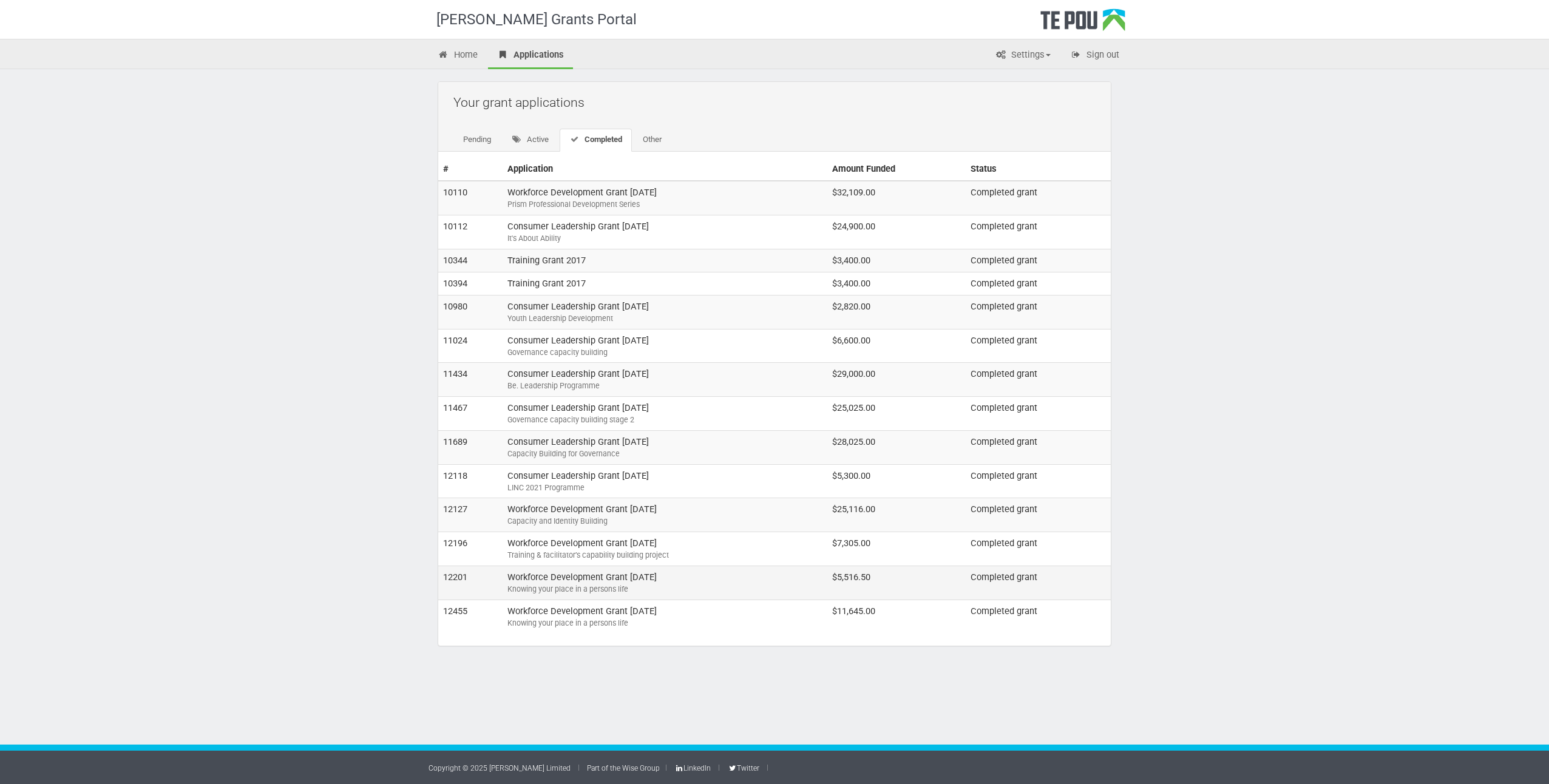
click at [566, 580] on td "Workforce Development Grant March 2021 Knowing your place in a persons life" at bounding box center [665, 583] width 325 height 34
click at [550, 608] on td "Workforce Development Grant September 2021 Knowing your place in a persons life" at bounding box center [665, 616] width 325 height 34
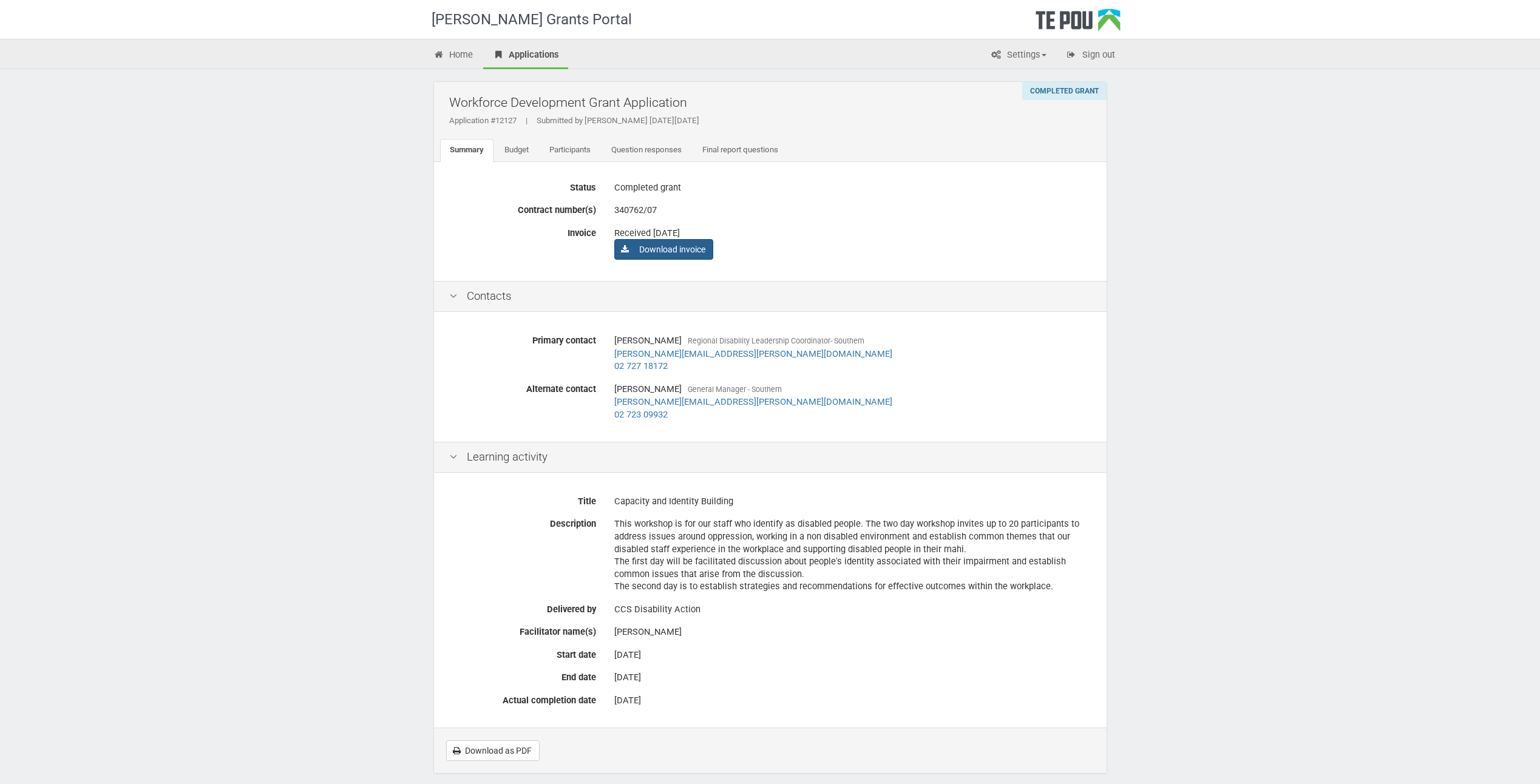
click at [681, 249] on link "Download invoice" at bounding box center [663, 249] width 99 height 21
click at [675, 251] on link "Download invoice" at bounding box center [663, 249] width 99 height 21
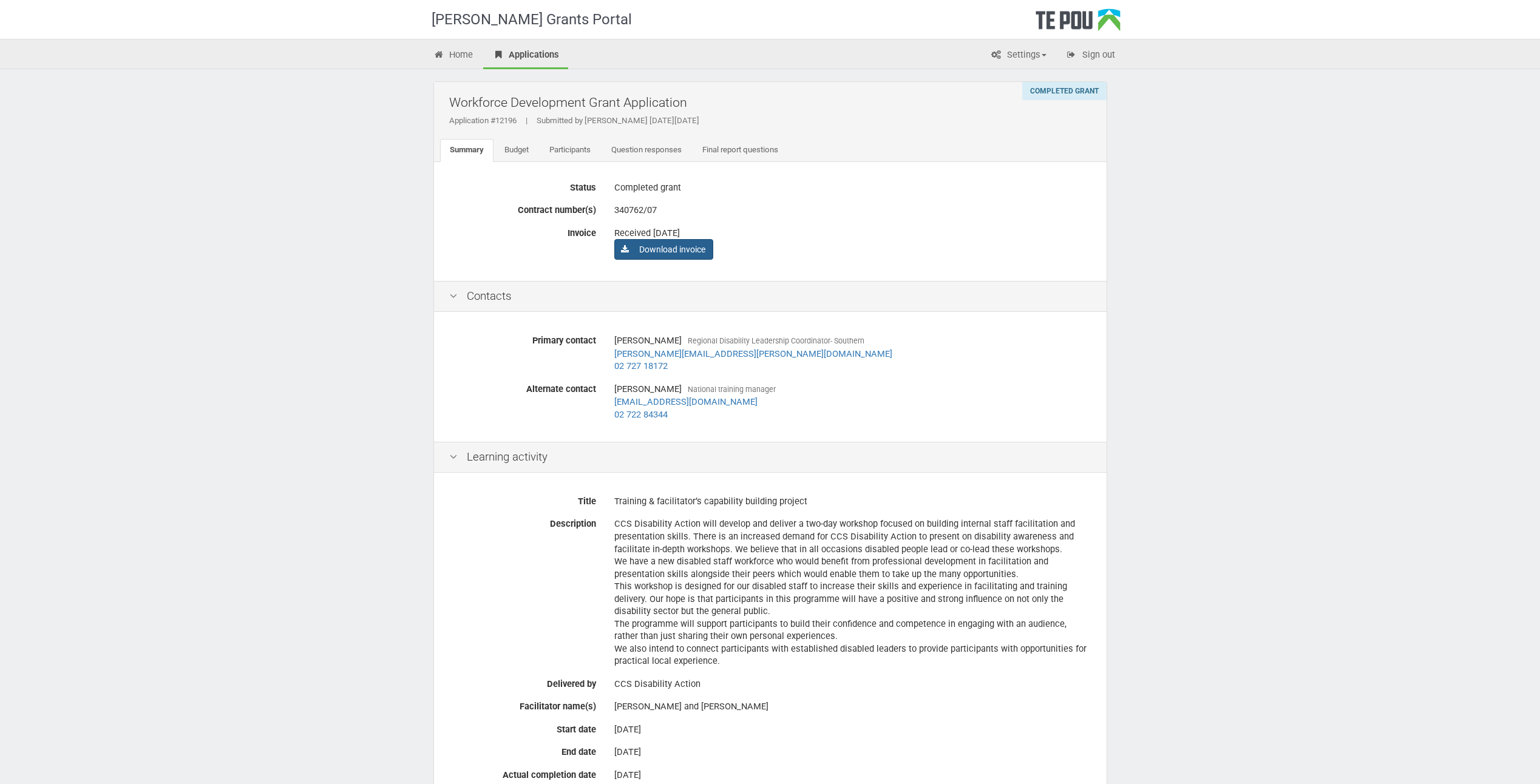
click at [669, 253] on link "Download invoice" at bounding box center [663, 249] width 99 height 21
drag, startPoint x: 1149, startPoint y: 163, endPoint x: 1124, endPoint y: 175, distance: 27.7
click at [1139, 166] on div "[PERSON_NAME] Grants Portal Home Applications Settings Profile My account FAQs …" at bounding box center [770, 456] width 1540 height 912
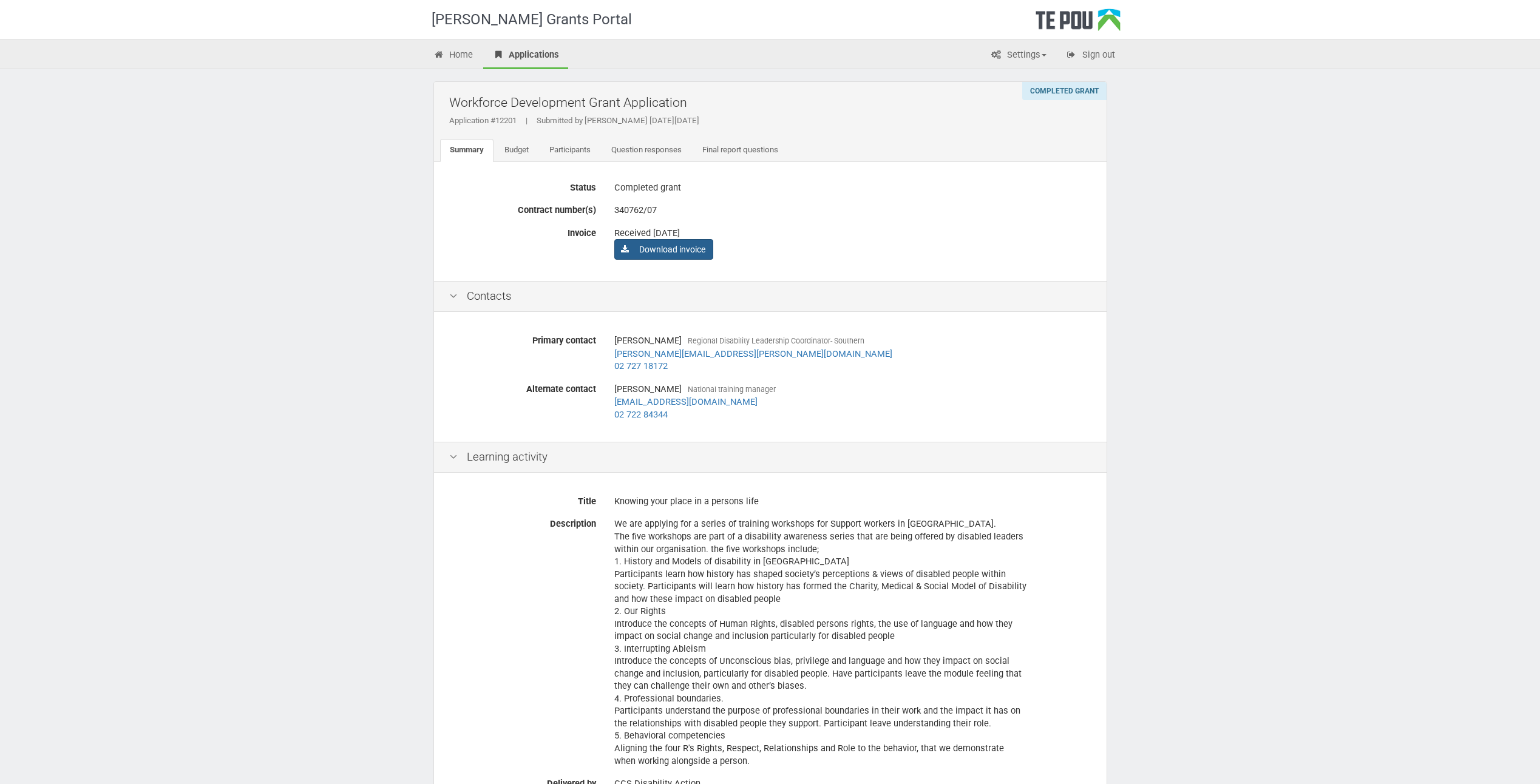
click at [669, 248] on link "Download invoice" at bounding box center [663, 249] width 99 height 21
click at [660, 243] on link "Download invoice" at bounding box center [663, 249] width 99 height 21
click at [1167, 571] on div "[PERSON_NAME] Grants Portal Home Applications Settings Profile My account FAQs …" at bounding box center [770, 506] width 1540 height 1012
